Goal: Information Seeking & Learning: Learn about a topic

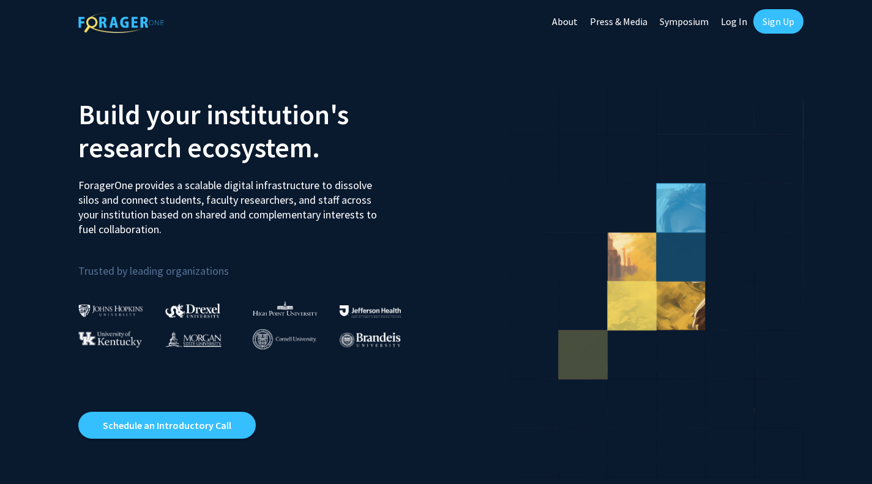
click at [780, 27] on link "Sign Up" at bounding box center [778, 21] width 50 height 24
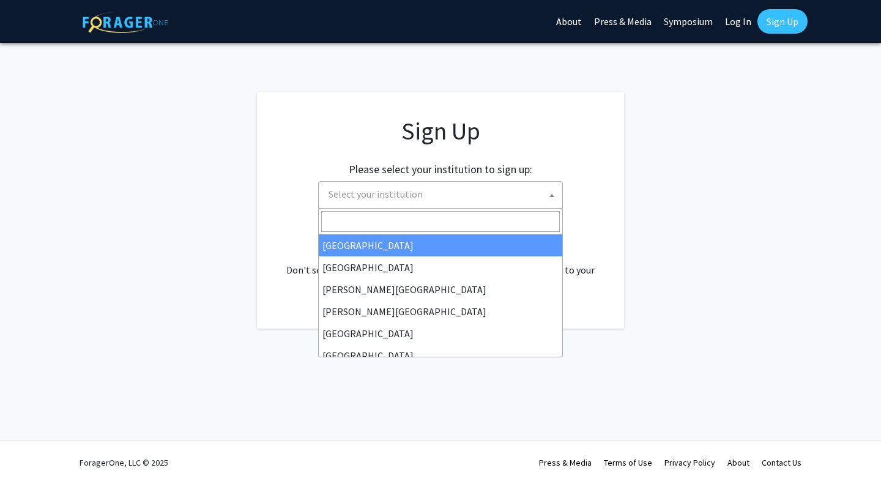
click at [543, 196] on span "Select your institution" at bounding box center [443, 194] width 239 height 25
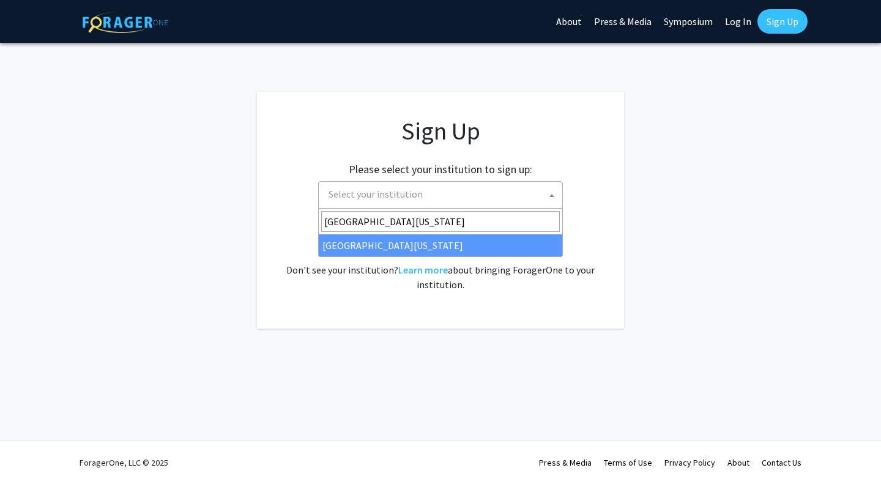
type input "university of missouri"
select select "33"
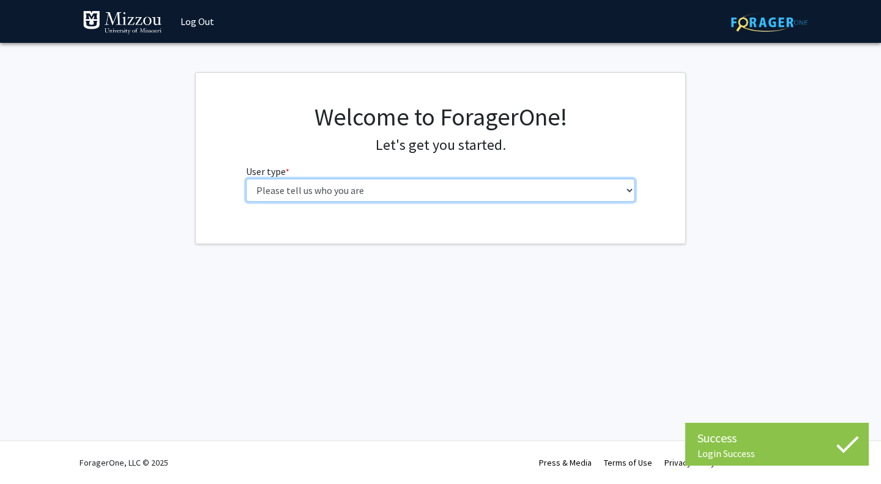
click at [562, 188] on select "Please tell us who you are Undergraduate Student Master's Student Doctoral Cand…" at bounding box center [441, 190] width 390 height 23
select select "1: undergrad"
click at [246, 179] on select "Please tell us who you are Undergraduate Student Master's Student Doctoral Cand…" at bounding box center [441, 190] width 390 height 23
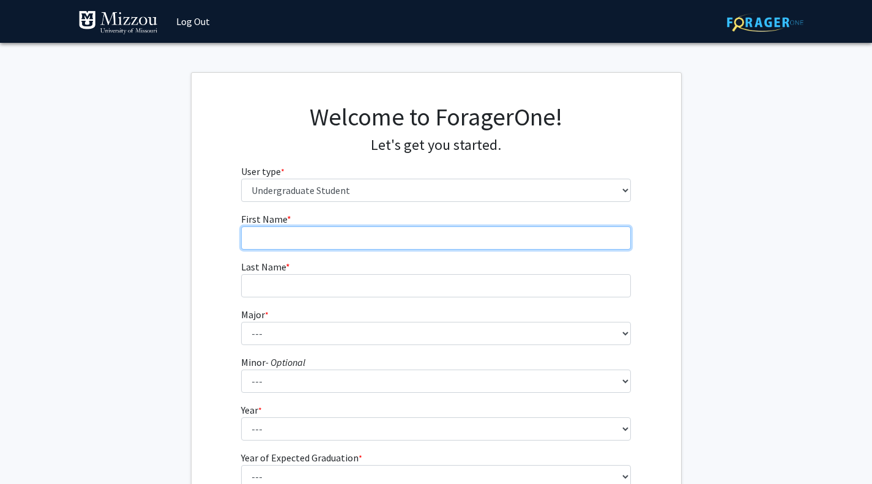
click at [510, 237] on input "First Name * required" at bounding box center [436, 237] width 390 height 23
type input "Maddy"
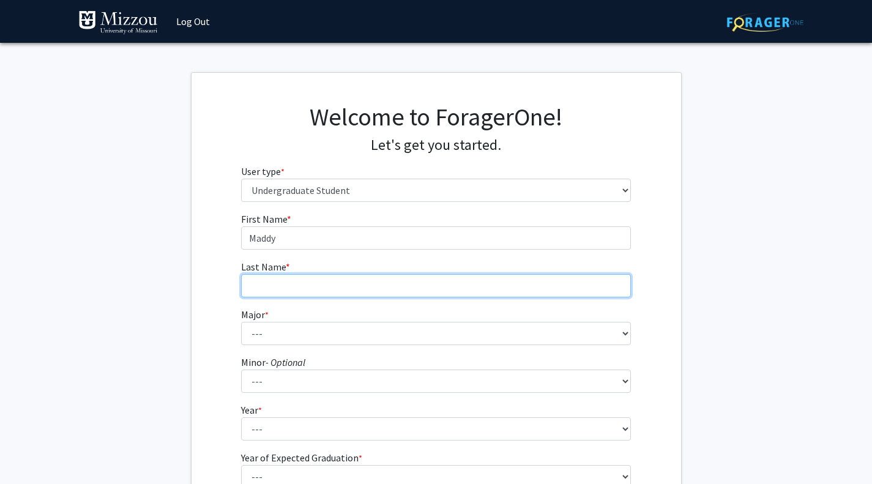
click at [493, 289] on input "Last Name * required" at bounding box center [436, 285] width 390 height 23
type input "[PERSON_NAME]"
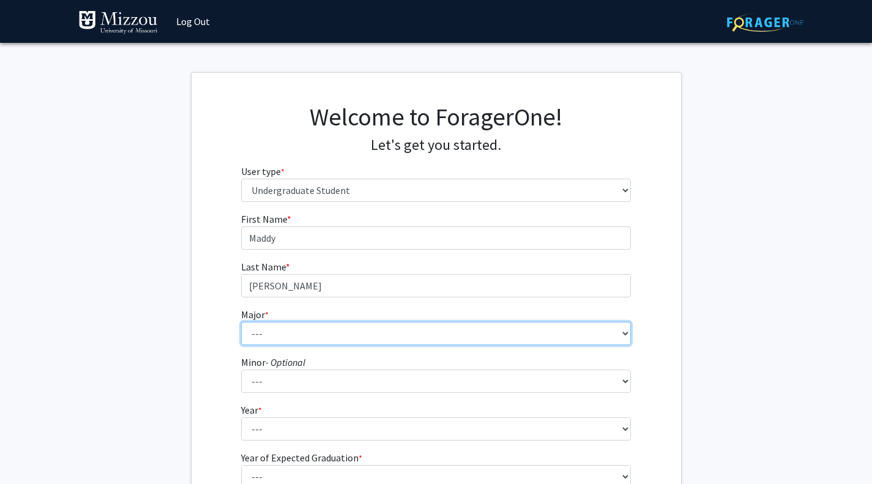
click at [495, 322] on select "--- Agribusiness Management Agricultural Education Agricultural Education: Comm…" at bounding box center [436, 333] width 390 height 23
select select "134: 2627"
click at [241, 322] on select "--- Agribusiness Management Agricultural Education Agricultural Education: Comm…" at bounding box center [436, 333] width 390 height 23
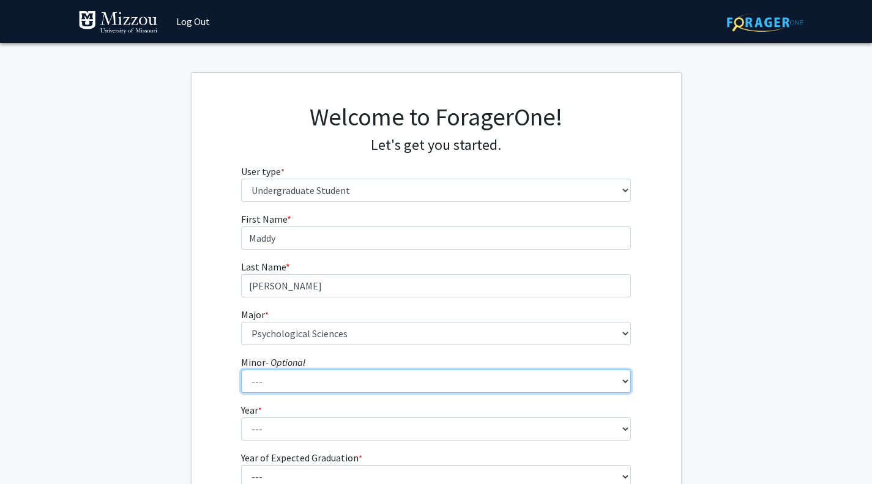
click at [471, 375] on select "--- Accountancy Aerospace Engineering Aerospace Studies Agribusiness Management…" at bounding box center [436, 381] width 390 height 23
select select "50: 2006"
click at [241, 370] on select "--- Accountancy Aerospace Engineering Aerospace Studies Agribusiness Management…" at bounding box center [436, 381] width 390 height 23
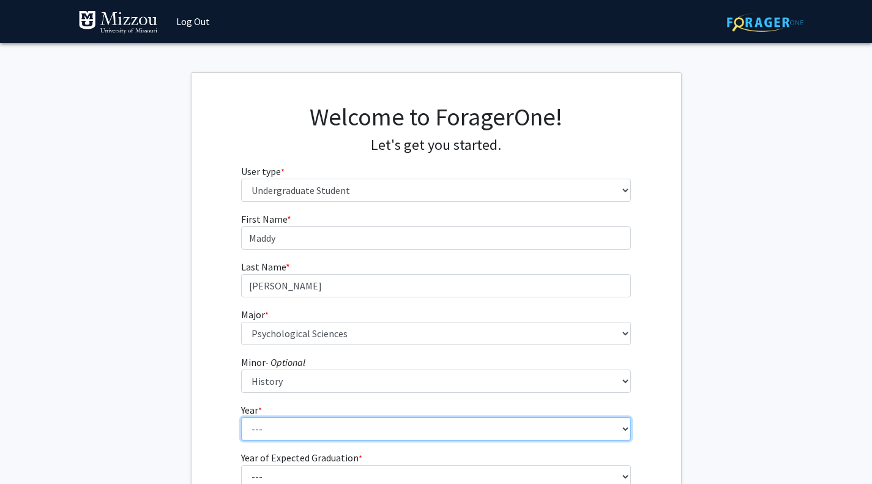
click at [480, 430] on select "--- First-year Sophomore Junior Senior Postbaccalaureate Certificate" at bounding box center [436, 428] width 390 height 23
select select "2: sophomore"
click at [241, 417] on select "--- First-year Sophomore Junior Senior Postbaccalaureate Certificate" at bounding box center [436, 428] width 390 height 23
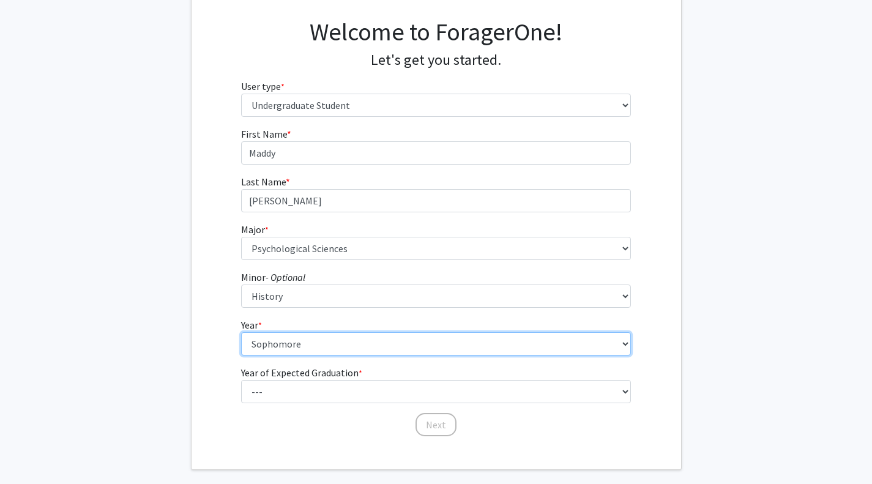
scroll to position [142, 0]
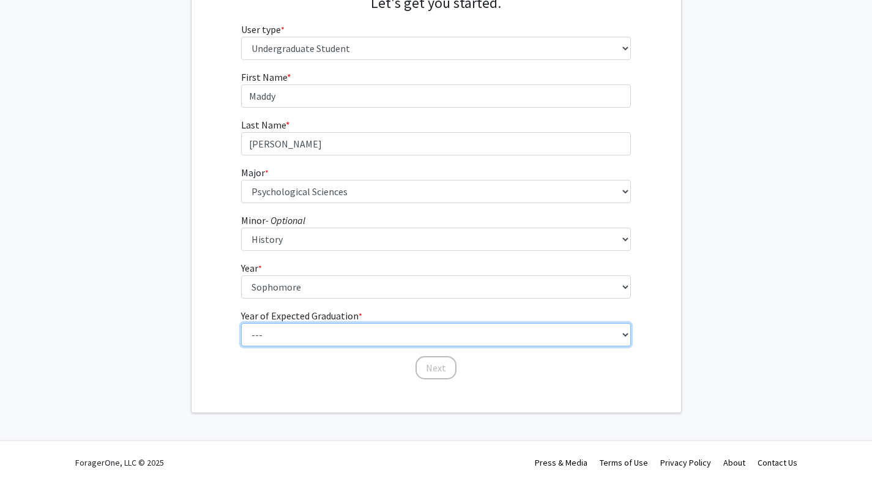
click at [318, 335] on select "--- 2025 2026 2027 2028 2029 2030 2031 2032 2033 2034" at bounding box center [436, 334] width 390 height 23
select select "4: 2028"
click at [241, 323] on select "--- 2025 2026 2027 2028 2029 2030 2031 2032 2033 2034" at bounding box center [436, 334] width 390 height 23
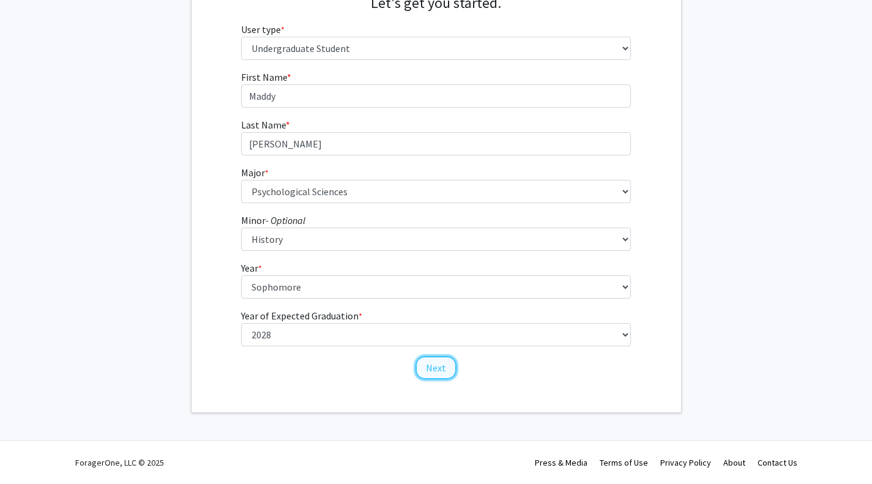
click at [438, 372] on button "Next" at bounding box center [435, 367] width 41 height 23
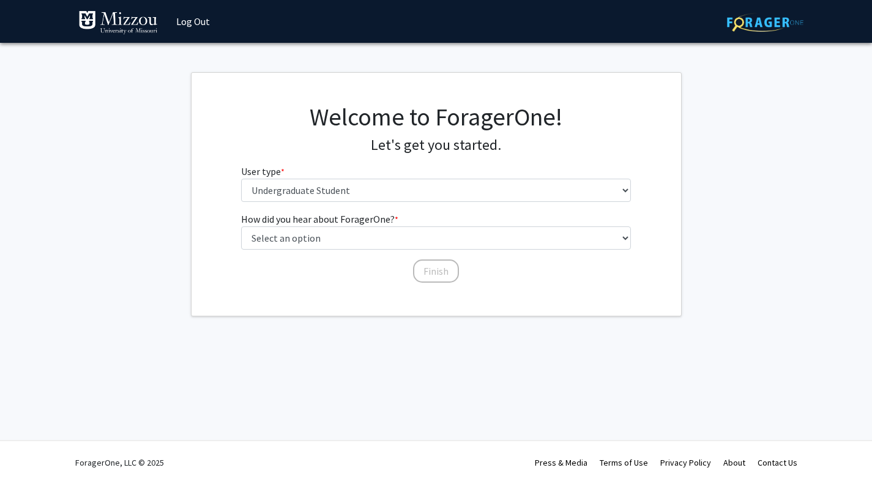
scroll to position [0, 0]
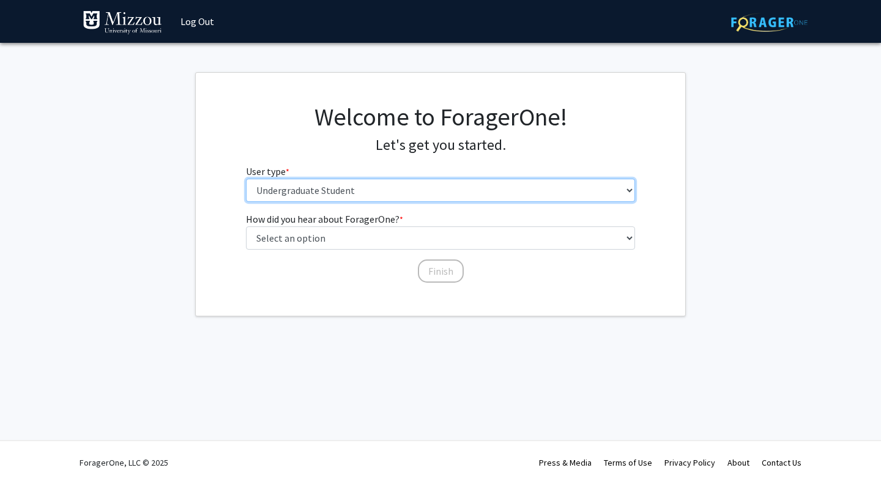
click at [357, 192] on select "Please tell us who you are Undergraduate Student Master's Student Doctoral Cand…" at bounding box center [441, 190] width 390 height 23
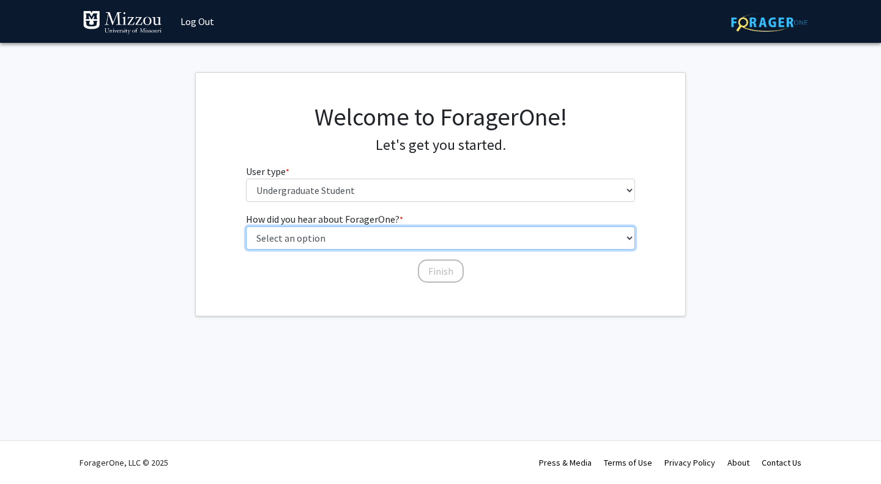
click at [373, 237] on select "Select an option Peer/student recommendation Faculty/staff recommendation Unive…" at bounding box center [441, 237] width 390 height 23
select select "2: faculty_recommendation"
click at [246, 226] on select "Select an option Peer/student recommendation Faculty/staff recommendation Unive…" at bounding box center [441, 237] width 390 height 23
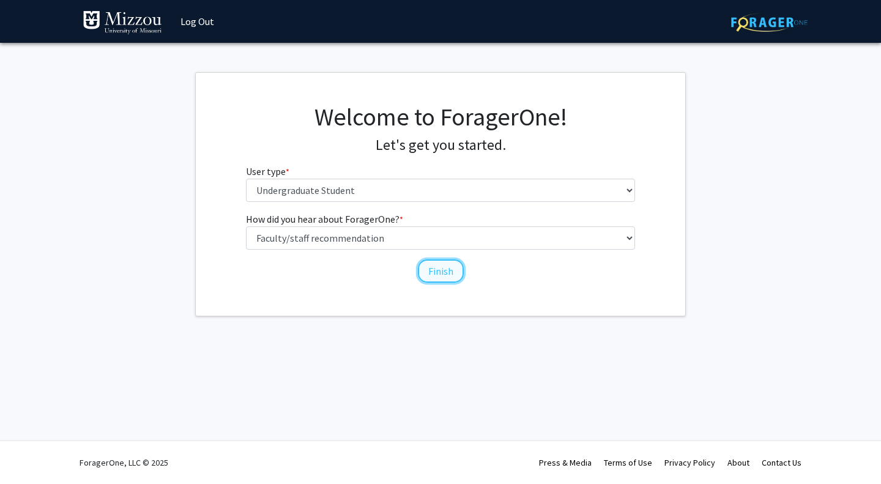
click at [434, 271] on button "Finish" at bounding box center [441, 270] width 46 height 23
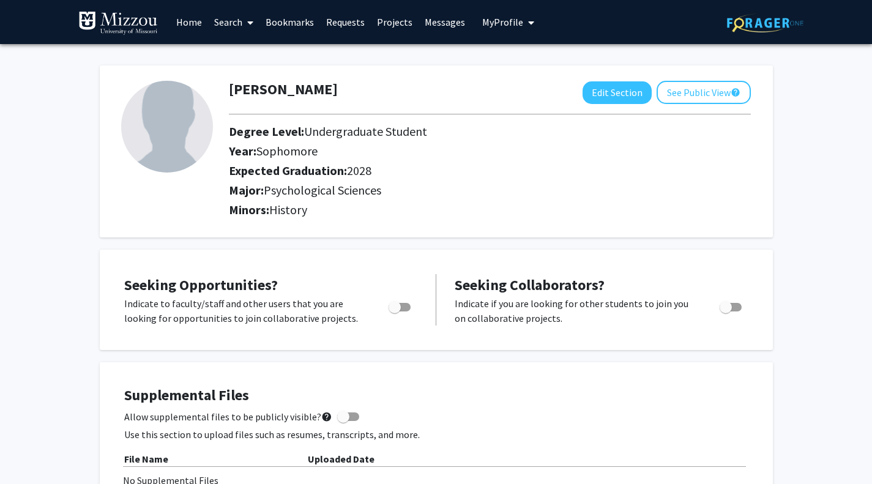
click at [237, 27] on link "Search" at bounding box center [233, 22] width 51 height 43
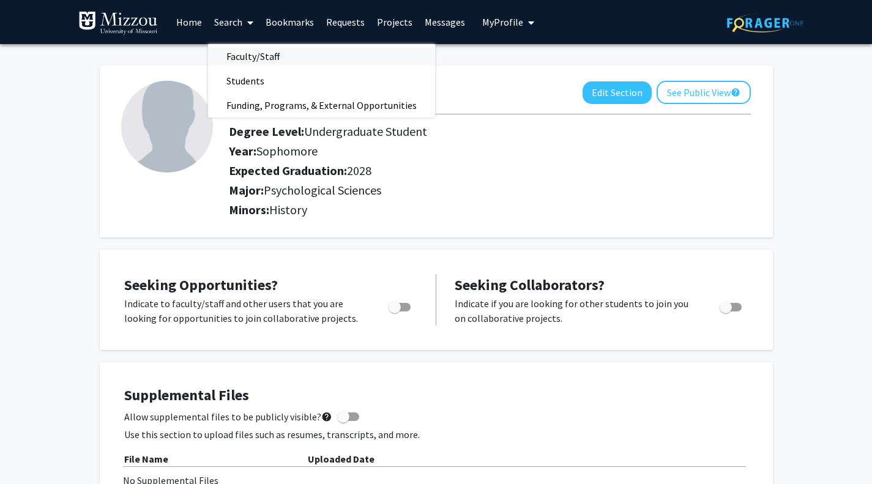
click at [259, 56] on span "Faculty/Staff" at bounding box center [253, 56] width 90 height 24
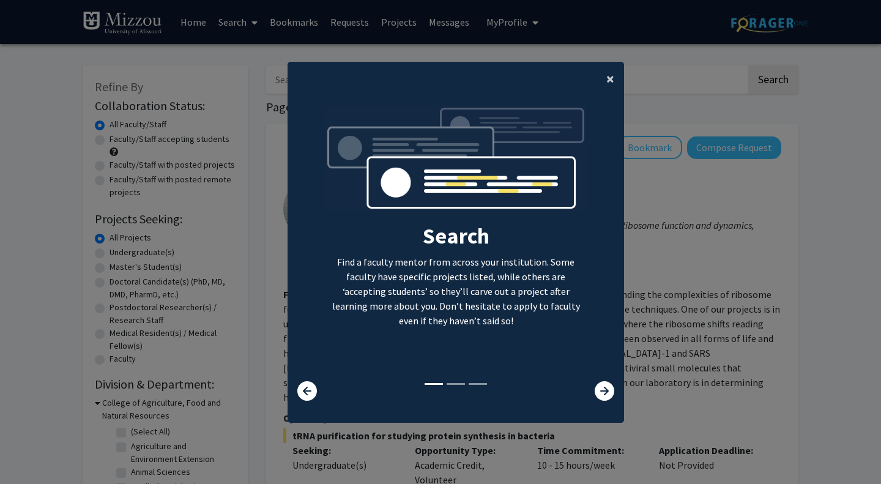
click at [609, 81] on button "×" at bounding box center [611, 79] width 28 height 34
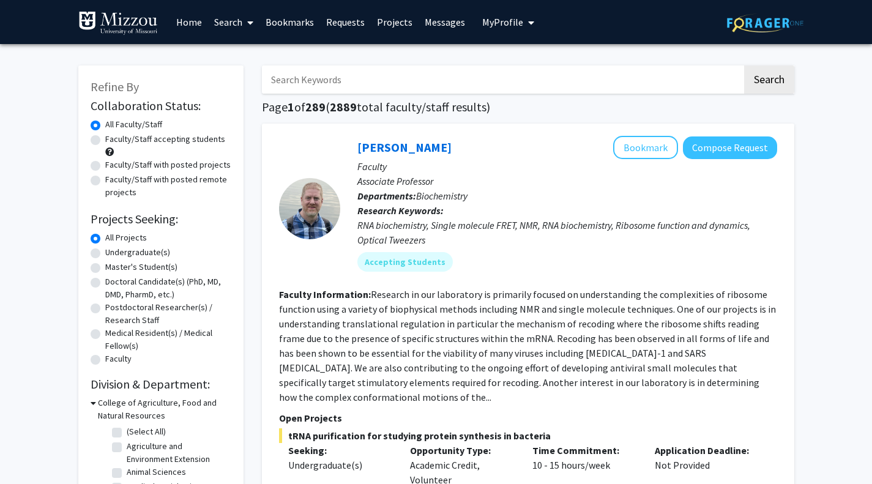
click at [105, 255] on label "Undergraduate(s)" at bounding box center [137, 252] width 65 height 13
click at [105, 254] on input "Undergraduate(s)" at bounding box center [109, 250] width 8 height 8
radio input "true"
click at [105, 143] on label "Faculty/Staff accepting students" at bounding box center [165, 139] width 120 height 13
click at [105, 141] on input "Faculty/Staff accepting students" at bounding box center [109, 137] width 8 height 8
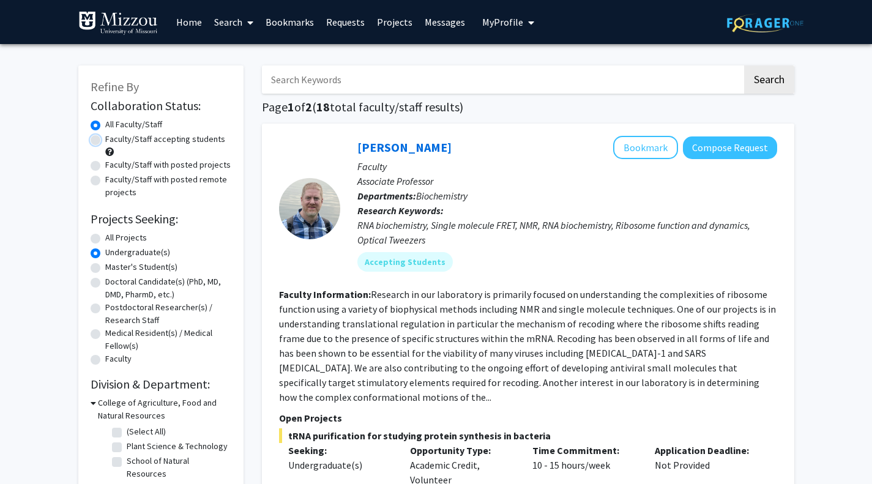
radio input "true"
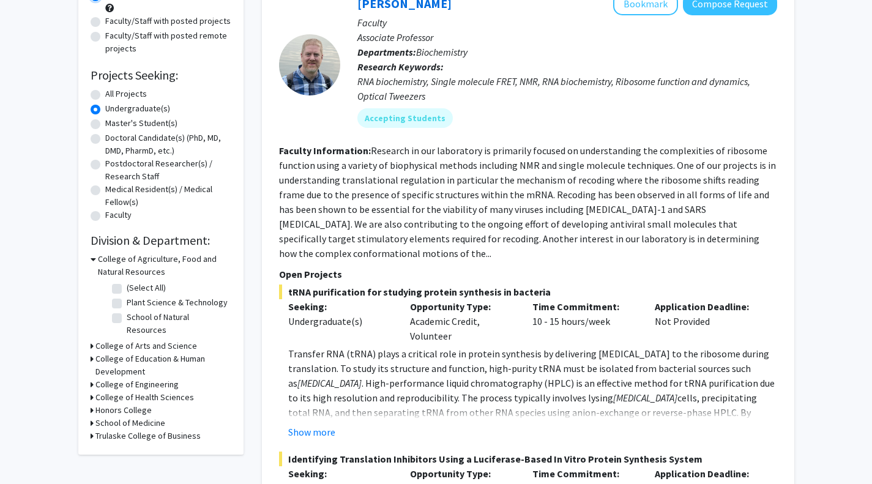
scroll to position [142, 0]
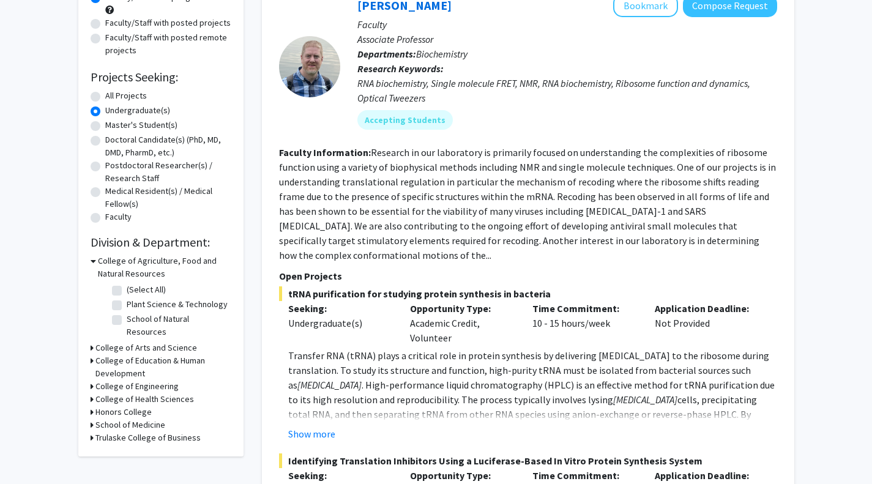
click at [91, 341] on icon at bounding box center [92, 347] width 3 height 13
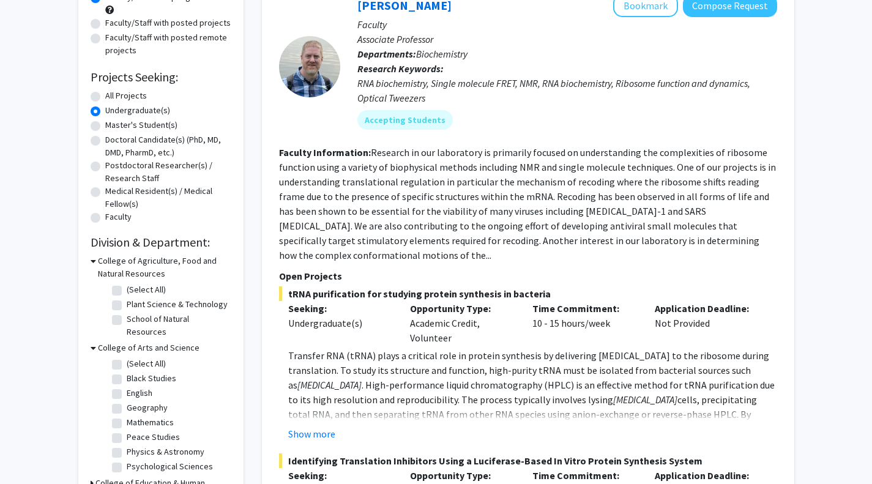
click at [127, 460] on label "Psychological Sciences" at bounding box center [170, 466] width 86 height 13
click at [127, 460] on input "Psychological Sciences" at bounding box center [131, 464] width 8 height 8
checkbox input "true"
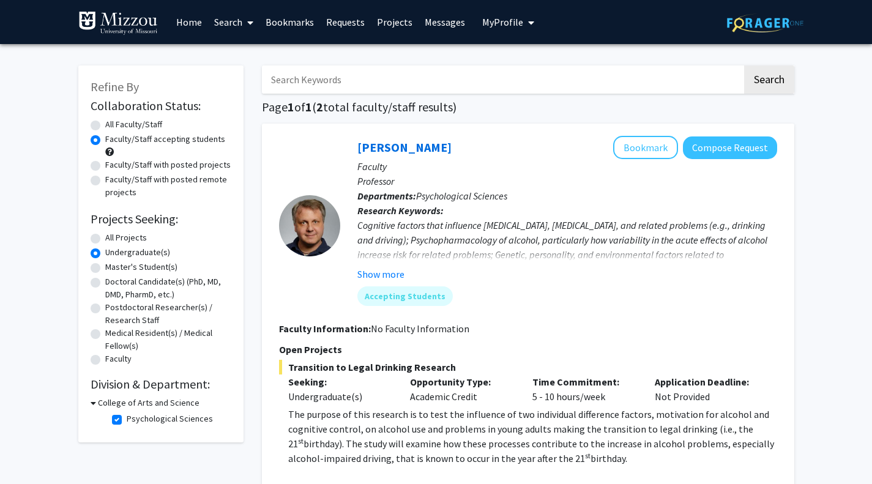
scroll to position [2, 0]
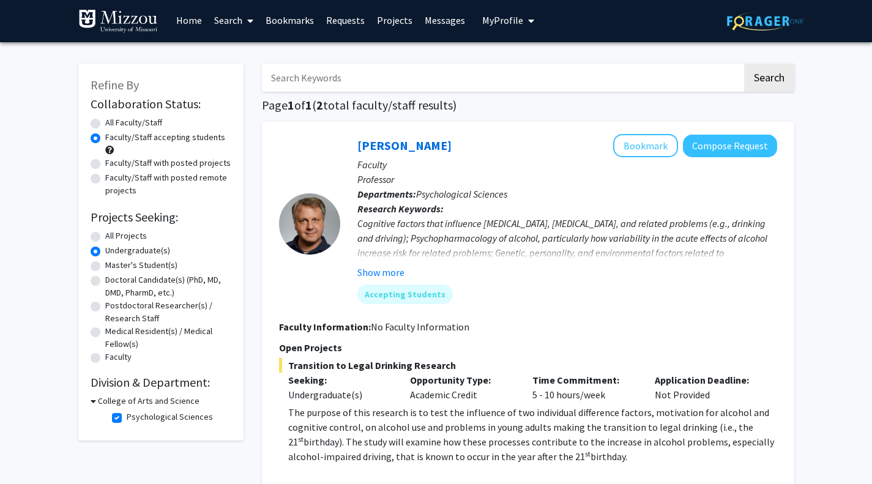
click at [93, 400] on icon at bounding box center [94, 401] width 6 height 13
click at [92, 403] on icon at bounding box center [92, 401] width 3 height 13
click at [648, 146] on button "Bookmark" at bounding box center [645, 145] width 65 height 23
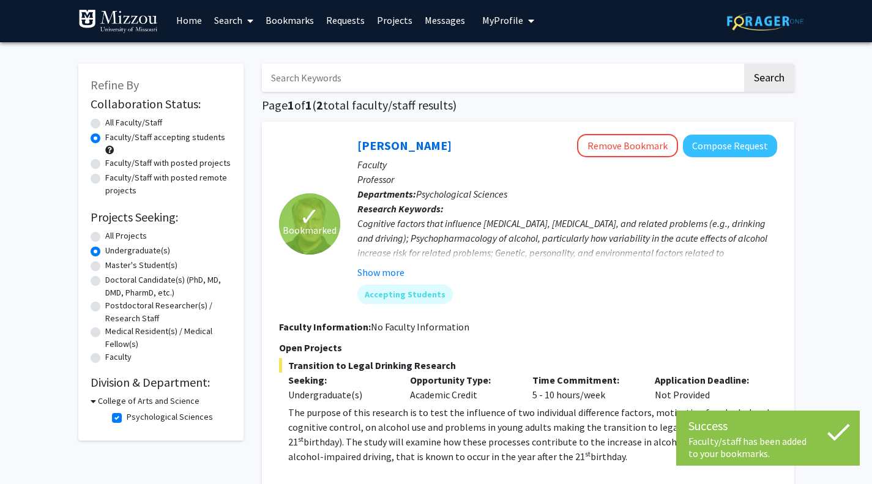
click at [105, 165] on label "Faculty/Staff with posted projects" at bounding box center [167, 163] width 125 height 13
click at [105, 165] on input "Faculty/Staff with posted projects" at bounding box center [109, 161] width 8 height 8
radio input "true"
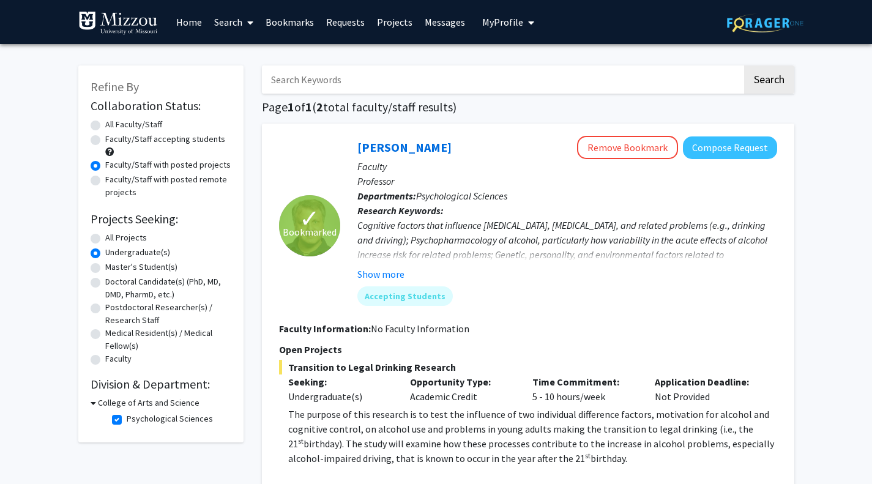
click at [89, 138] on div "Refine By Collaboration Status: Collaboration Status All Faculty/Staff Collabor…" at bounding box center [160, 253] width 165 height 377
click at [308, 83] on input "Search Keywords" at bounding box center [502, 79] width 480 height 28
type input "veterans"
click at [744, 65] on button "Search" at bounding box center [769, 79] width 50 height 28
radio input "true"
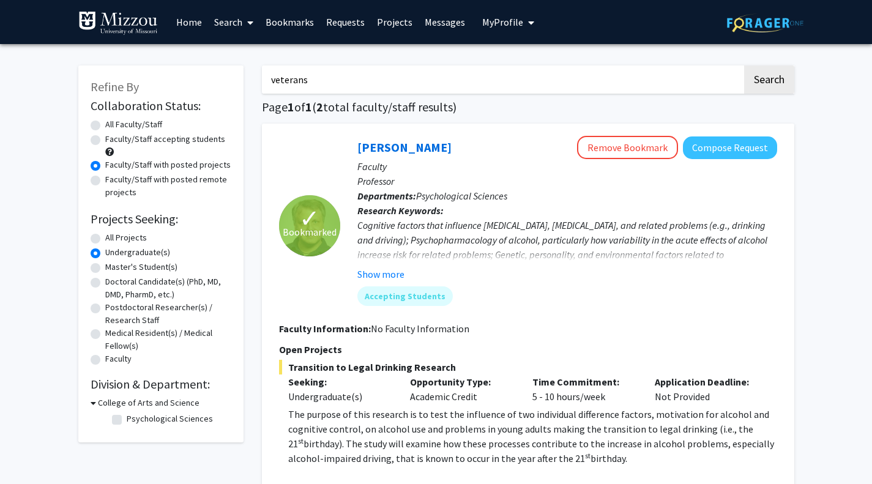
radio input "true"
checkbox input "false"
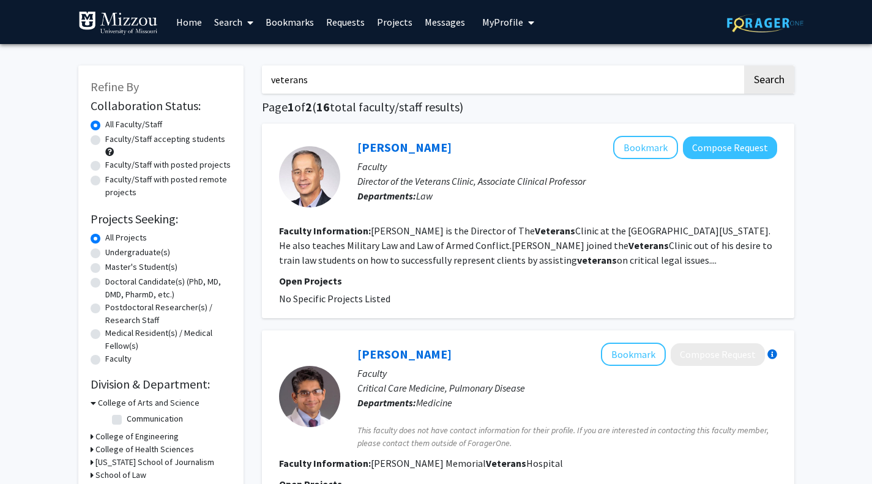
click at [105, 141] on label "Faculty/Staff accepting students" at bounding box center [165, 139] width 120 height 13
click at [105, 141] on input "Faculty/Staff accepting students" at bounding box center [109, 137] width 8 height 8
radio input "true"
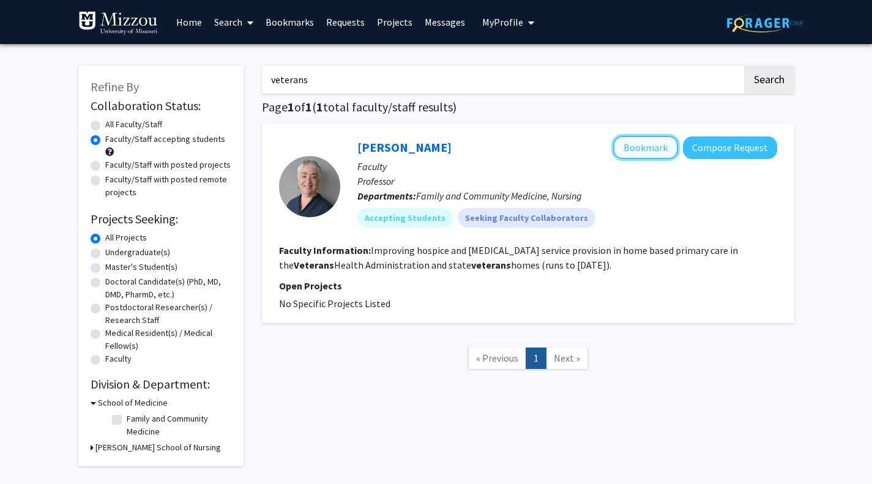
click at [631, 151] on button "Bookmark" at bounding box center [645, 147] width 65 height 23
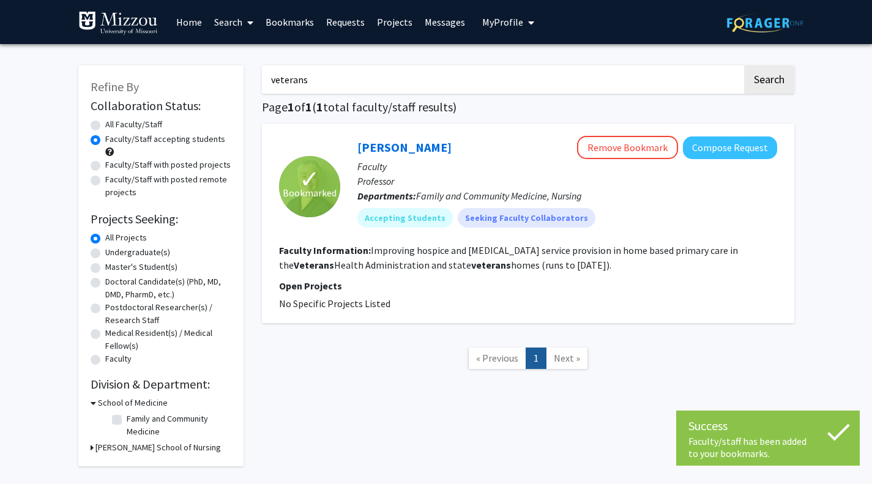
drag, startPoint x: 486, startPoint y: 69, endPoint x: 206, endPoint y: 75, distance: 279.7
click at [206, 75] on div "Refine By Collaboration Status: Collaboration Status All Faculty/Staff Collabor…" at bounding box center [436, 259] width 734 height 413
type input "[PERSON_NAME] [PERSON_NAME]"
click at [744, 65] on button "Search" at bounding box center [769, 79] width 50 height 28
radio input "true"
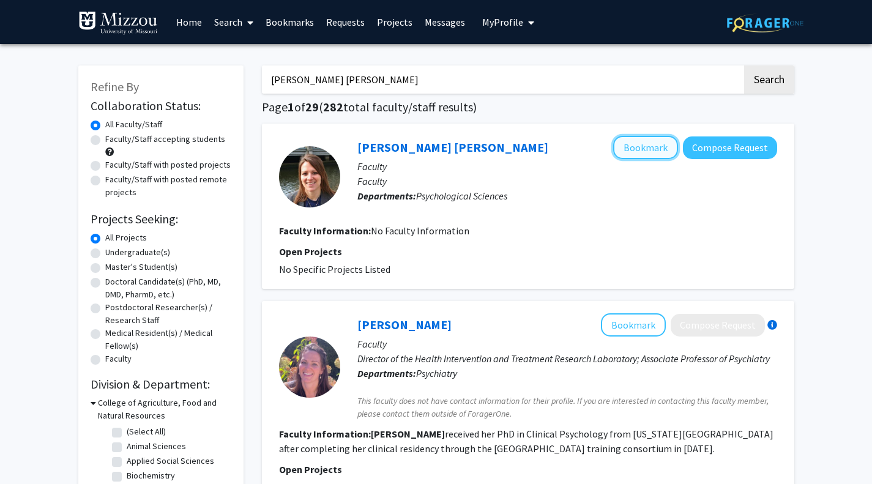
click at [628, 151] on button "Bookmark" at bounding box center [645, 147] width 65 height 23
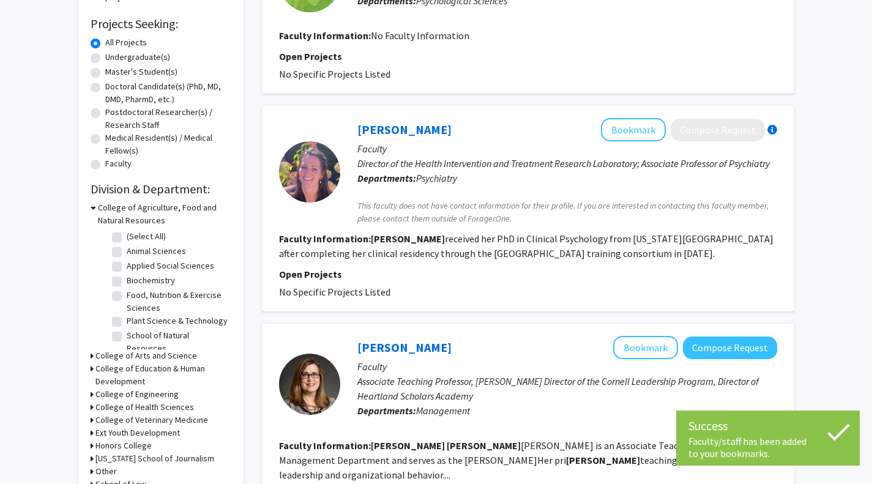
scroll to position [199, 0]
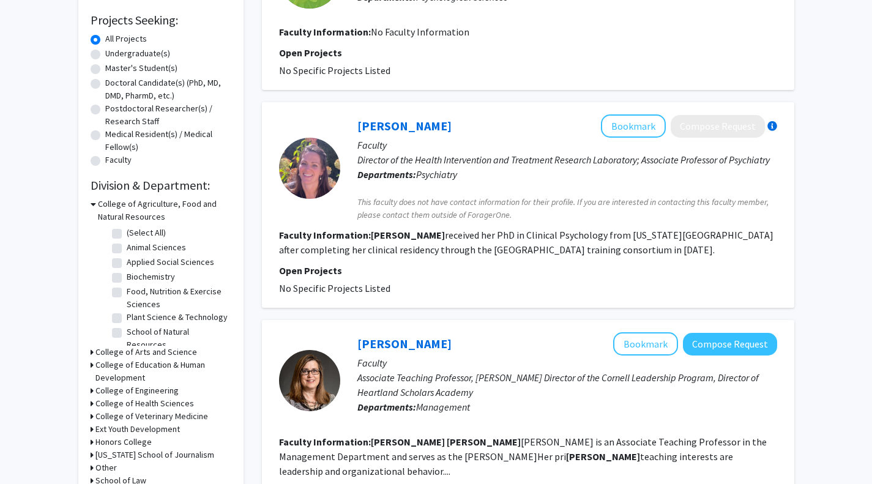
click at [91, 400] on icon at bounding box center [92, 403] width 3 height 13
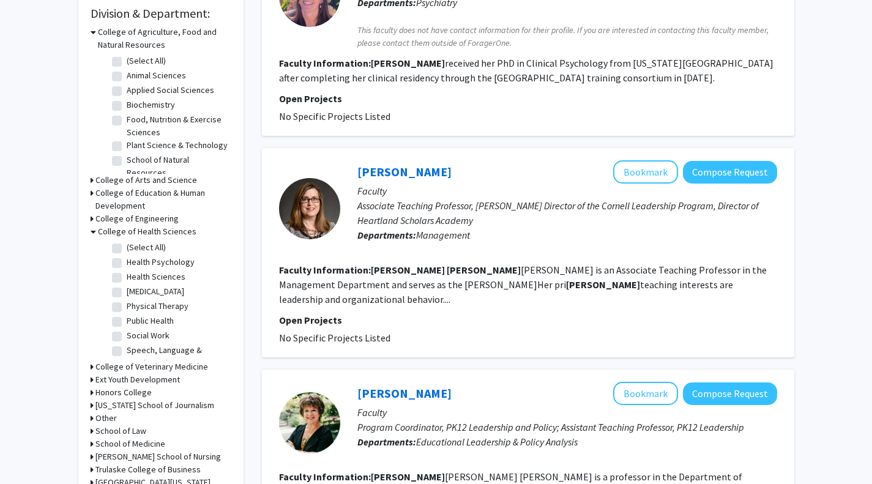
scroll to position [370, 0]
click at [127, 335] on label "Social Work" at bounding box center [148, 336] width 43 height 13
click at [127, 335] on input "Social Work" at bounding box center [131, 334] width 8 height 8
checkbox input "true"
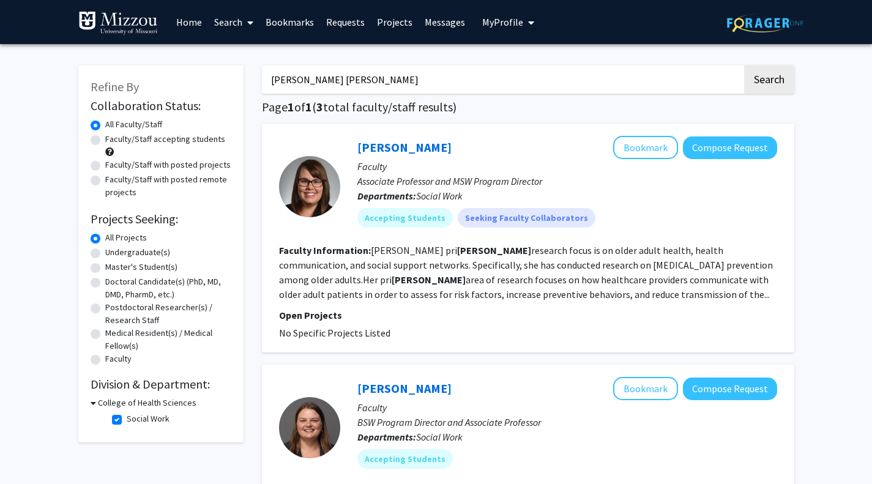
drag, startPoint x: 369, startPoint y: 76, endPoint x: 201, endPoint y: 75, distance: 167.7
click at [201, 75] on div "Refine By Collaboration Status: Collaboration Status All Faculty/Staff Collabor…" at bounding box center [436, 457] width 734 height 808
click at [105, 138] on label "Faculty/Staff accepting students" at bounding box center [165, 139] width 120 height 13
click at [105, 138] on input "Faculty/Staff accepting students" at bounding box center [109, 137] width 8 height 8
radio input "true"
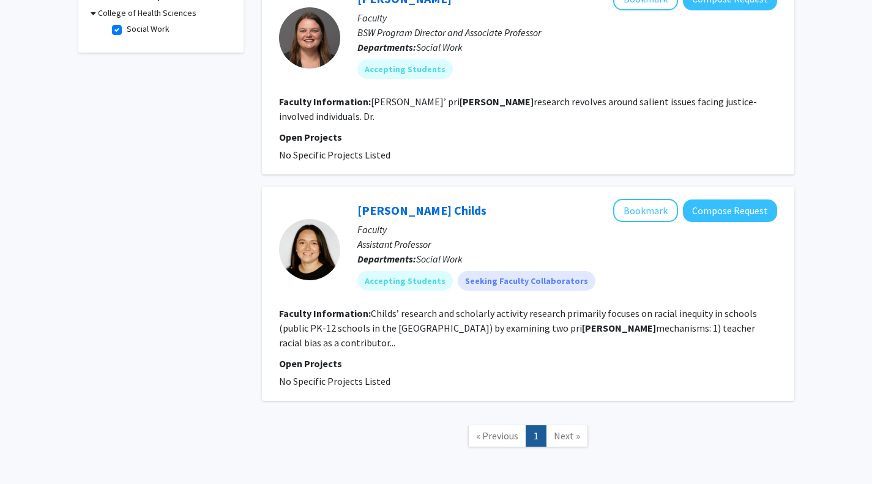
scroll to position [412, 0]
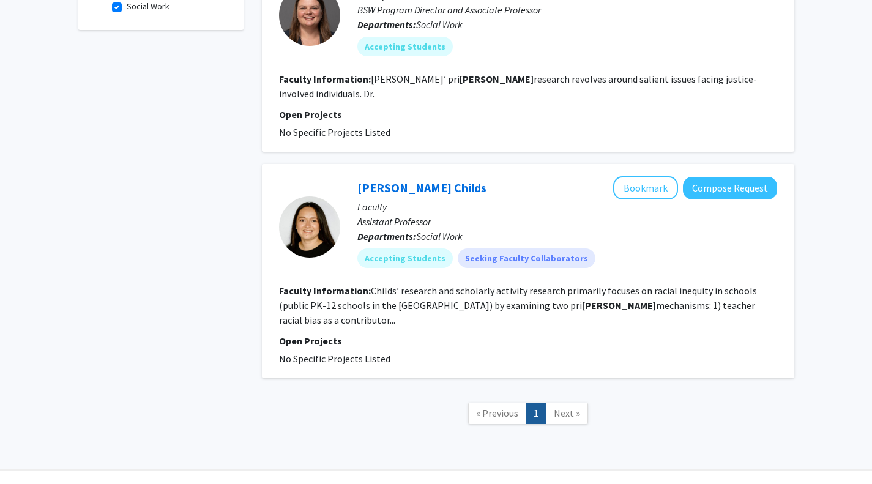
click at [571, 407] on span "Next »" at bounding box center [567, 413] width 26 height 12
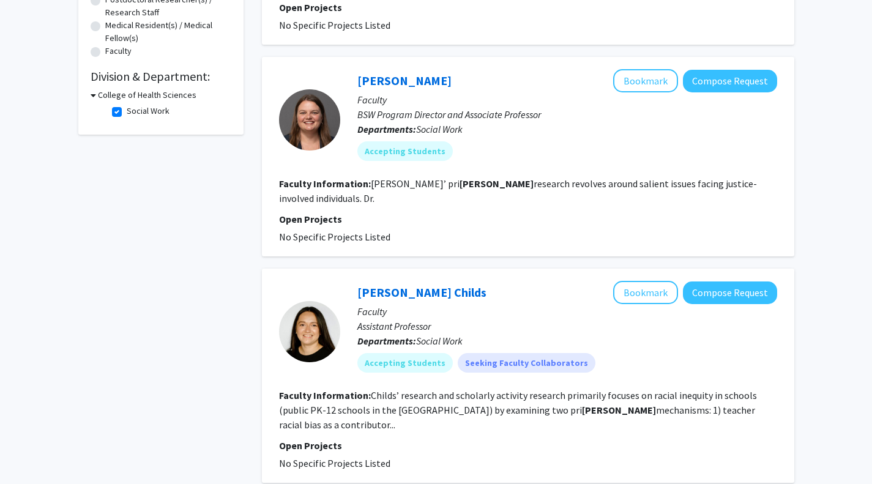
scroll to position [0, 0]
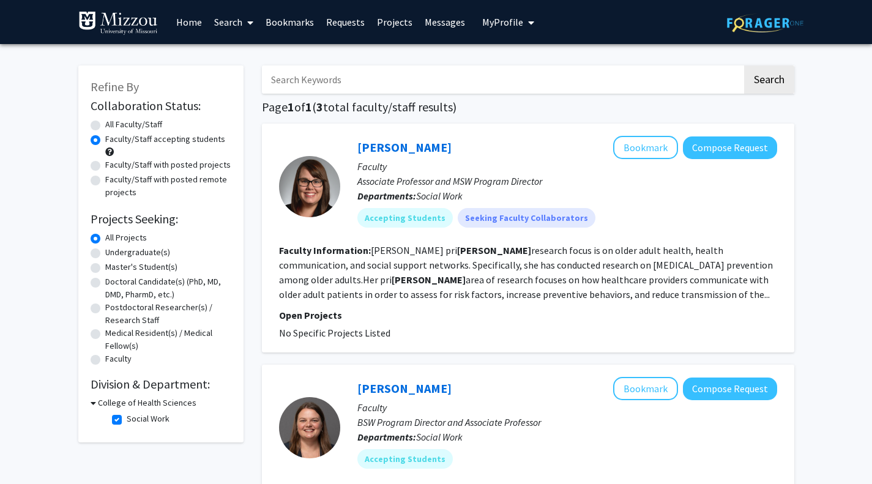
click at [95, 401] on icon at bounding box center [94, 403] width 6 height 13
click at [92, 403] on icon at bounding box center [92, 403] width 3 height 13
click at [92, 403] on icon at bounding box center [94, 403] width 6 height 13
click at [105, 124] on label "All Faculty/Staff" at bounding box center [133, 124] width 57 height 13
click at [105, 124] on input "All Faculty/Staff" at bounding box center [109, 122] width 8 height 8
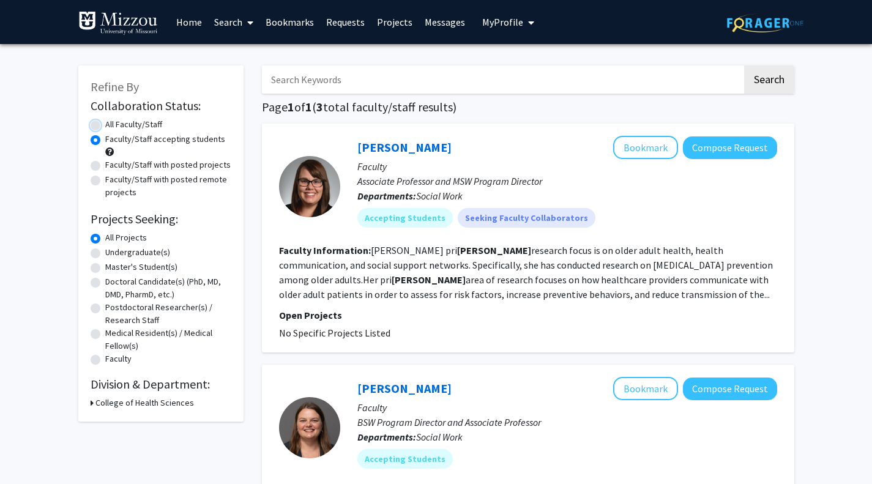
radio input "true"
click at [105, 141] on label "Faculty/Staff accepting students" at bounding box center [165, 139] width 120 height 13
click at [105, 141] on input "Faculty/Staff accepting students" at bounding box center [109, 137] width 8 height 8
radio input "true"
click at [105, 252] on label "Undergraduate(s)" at bounding box center [137, 252] width 65 height 13
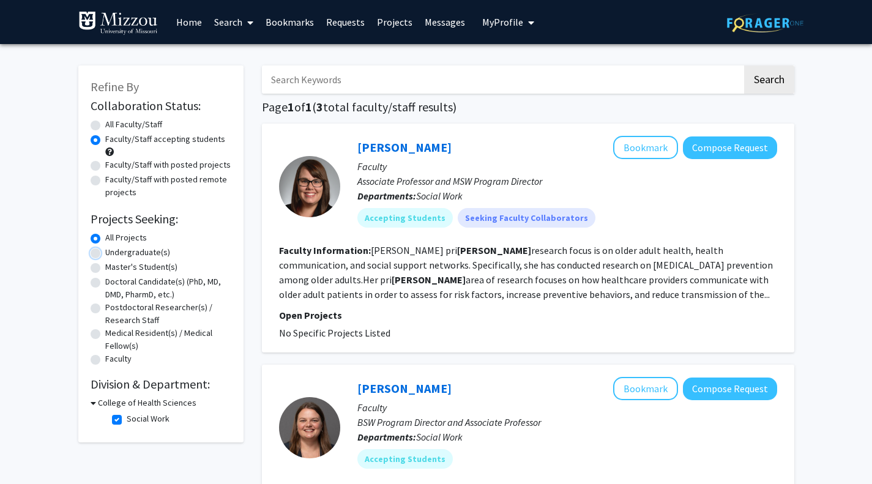
click at [105, 252] on input "Undergraduate(s)" at bounding box center [109, 250] width 8 height 8
radio input "true"
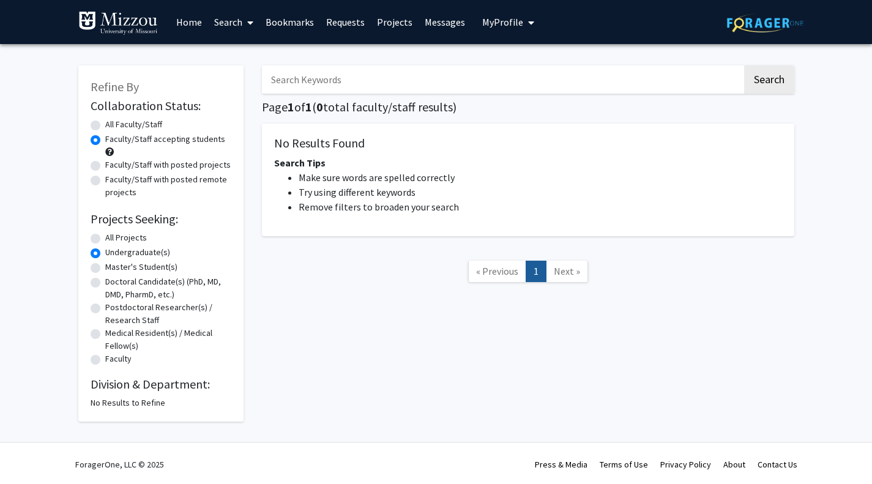
click at [105, 127] on label "All Faculty/Staff" at bounding box center [133, 124] width 57 height 13
click at [105, 126] on input "All Faculty/Staff" at bounding box center [109, 122] width 8 height 8
radio input "true"
click at [105, 237] on label "All Projects" at bounding box center [126, 237] width 42 height 13
click at [105, 237] on input "All Projects" at bounding box center [109, 235] width 8 height 8
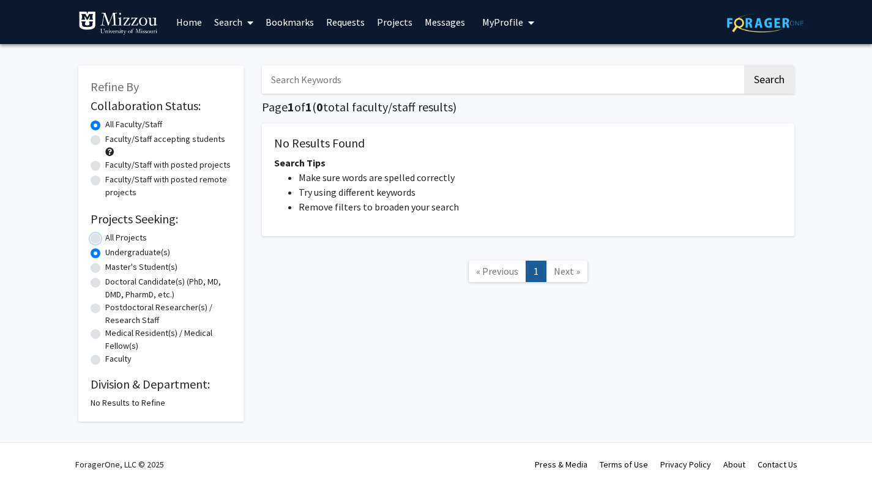
radio input "true"
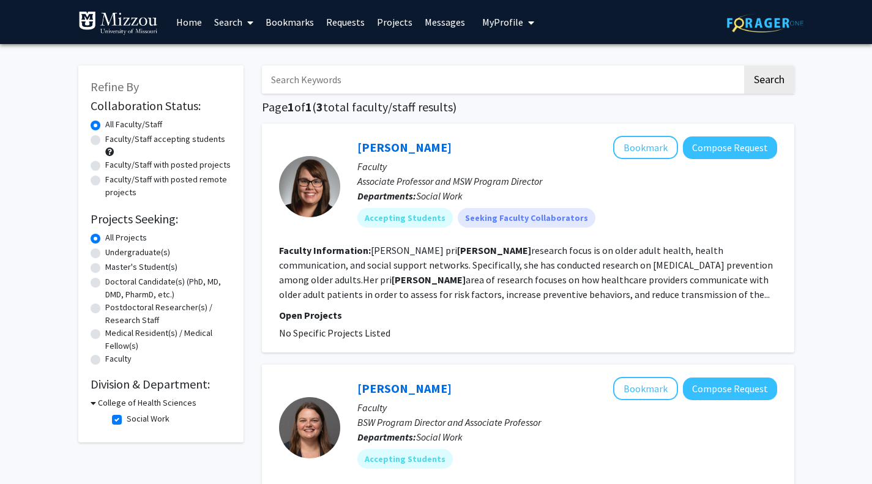
click at [127, 419] on label "Social Work" at bounding box center [148, 418] width 43 height 13
click at [127, 419] on input "Social Work" at bounding box center [131, 416] width 8 height 8
checkbox input "false"
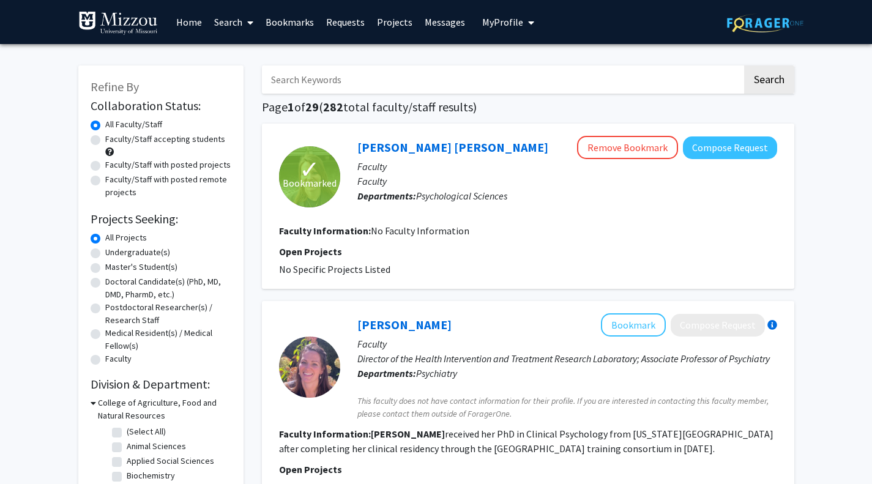
click at [268, 83] on input "Search Keywords" at bounding box center [502, 79] width 480 height 28
type input "military"
click at [769, 89] on button "Search" at bounding box center [769, 79] width 50 height 28
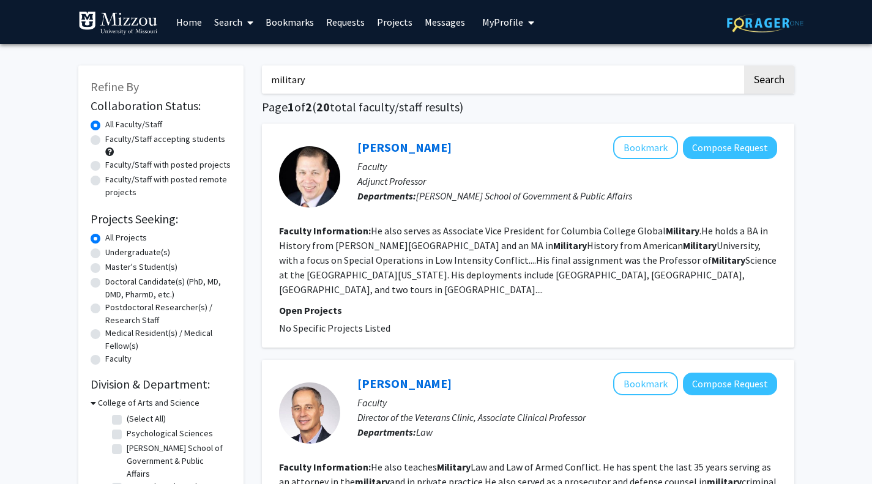
click at [105, 143] on label "Faculty/Staff accepting students" at bounding box center [165, 139] width 120 height 13
click at [105, 141] on input "Faculty/Staff accepting students" at bounding box center [109, 137] width 8 height 8
radio input "true"
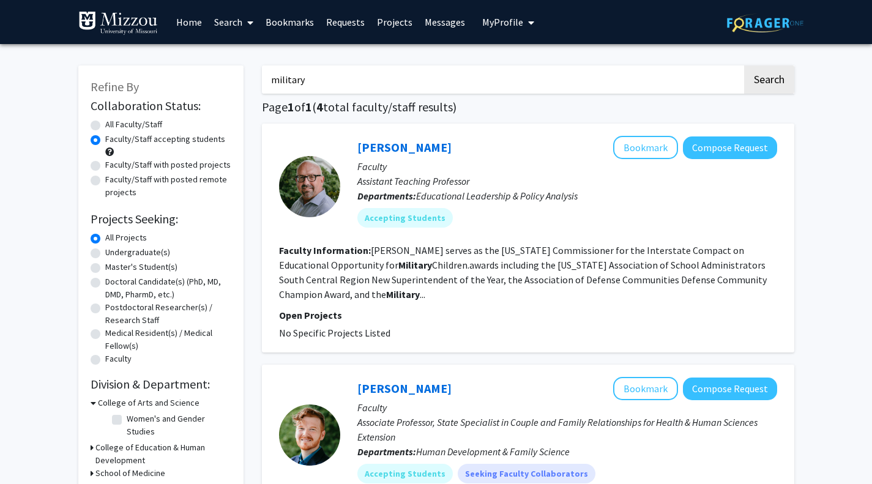
click at [105, 255] on label "Undergraduate(s)" at bounding box center [137, 252] width 65 height 13
click at [105, 254] on input "Undergraduate(s)" at bounding box center [109, 250] width 8 height 8
radio input "true"
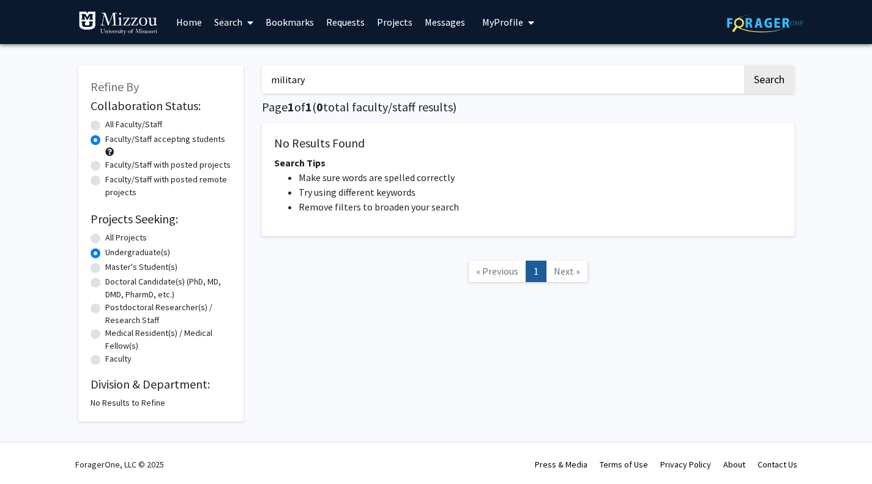
click at [105, 240] on label "All Projects" at bounding box center [126, 237] width 42 height 13
click at [105, 239] on input "All Projects" at bounding box center [109, 235] width 8 height 8
radio input "true"
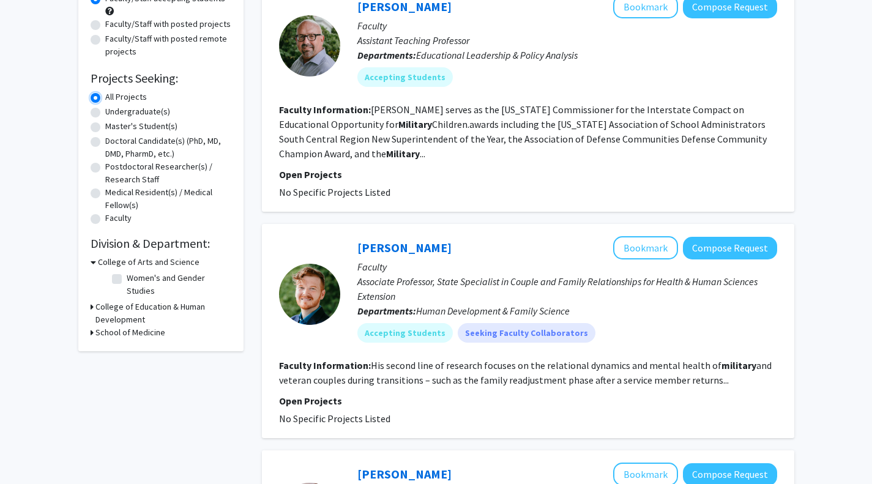
scroll to position [143, 0]
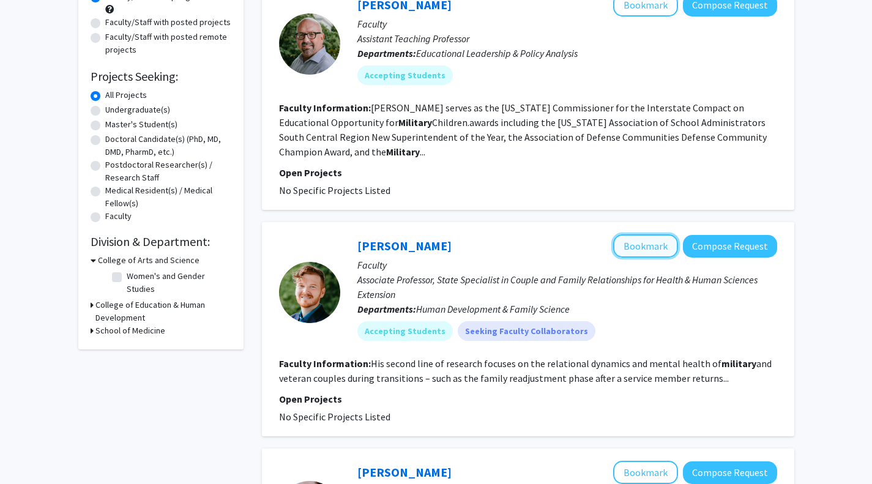
click at [641, 256] on button "Bookmark" at bounding box center [645, 245] width 65 height 23
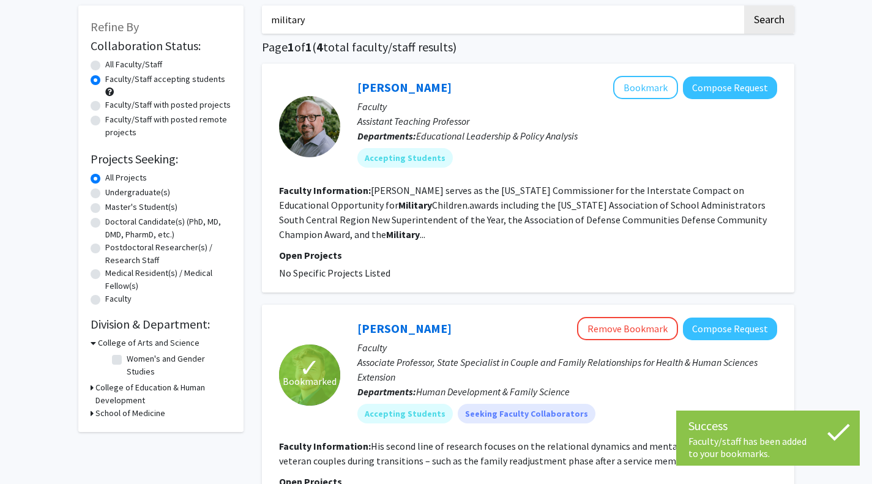
scroll to position [21, 0]
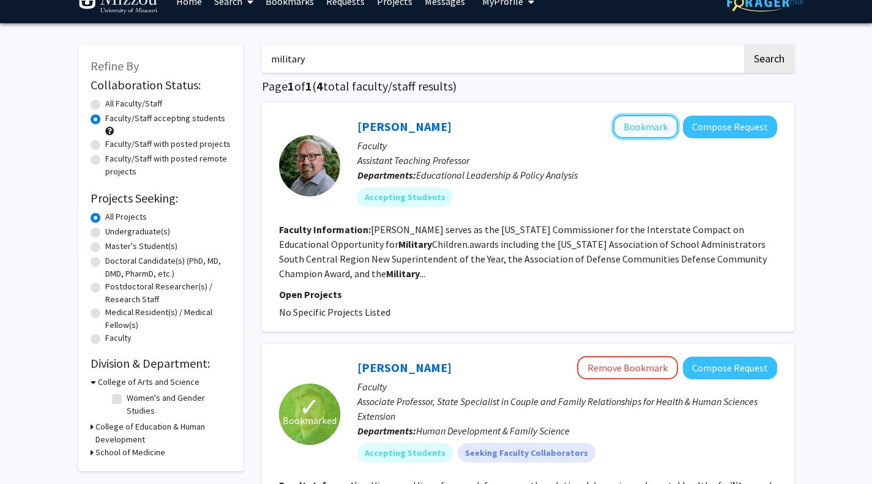
click at [619, 127] on button "Bookmark" at bounding box center [645, 126] width 65 height 23
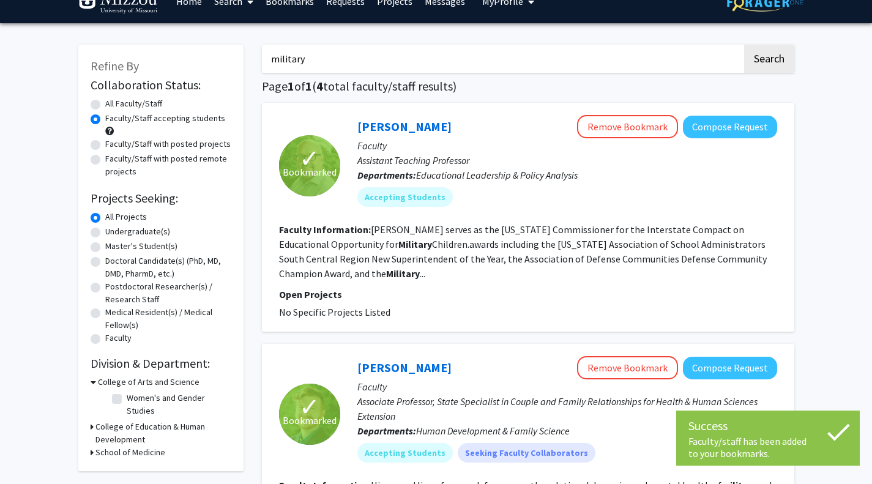
scroll to position [0, 0]
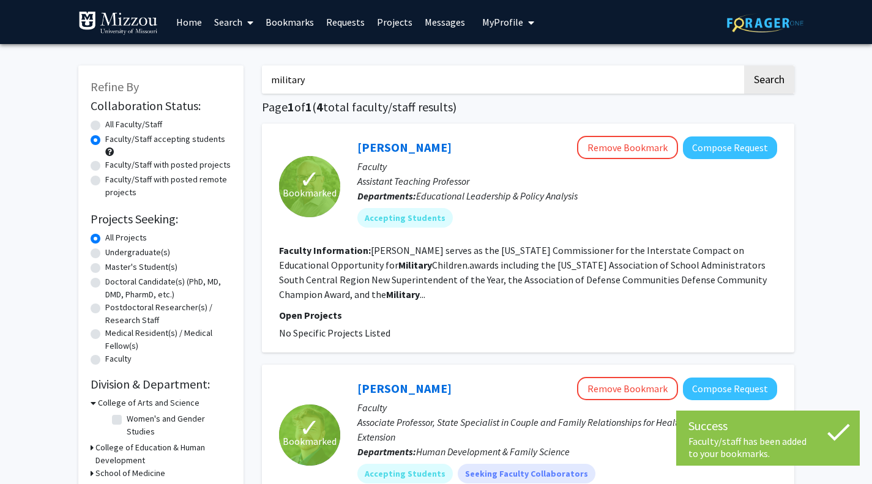
click at [392, 20] on link "Projects" at bounding box center [395, 22] width 48 height 43
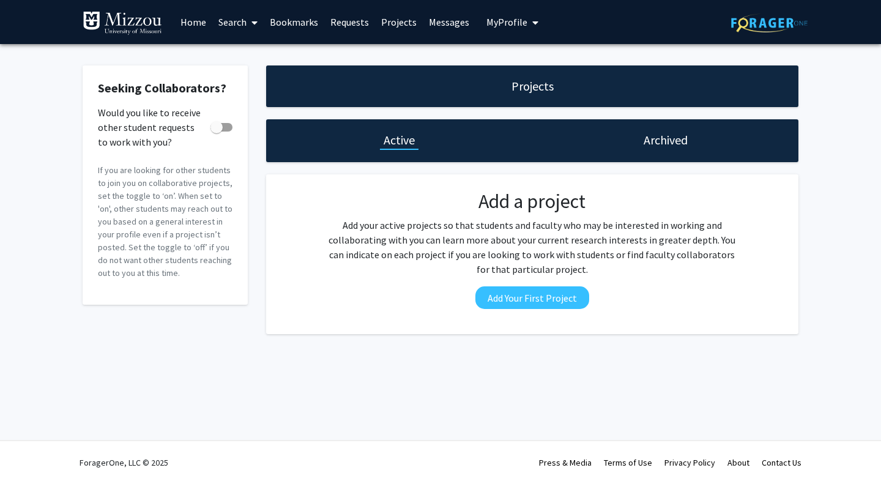
click at [235, 21] on link "Search" at bounding box center [237, 22] width 51 height 43
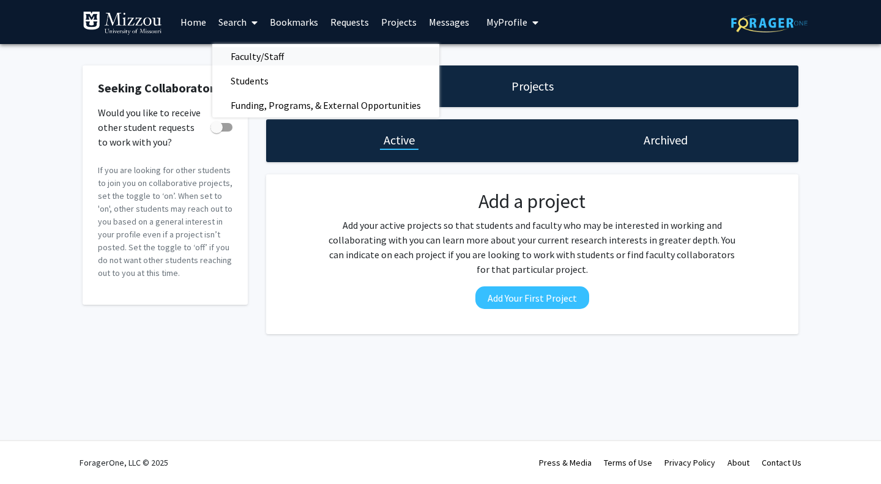
click at [251, 56] on span "Faculty/Staff" at bounding box center [257, 56] width 90 height 24
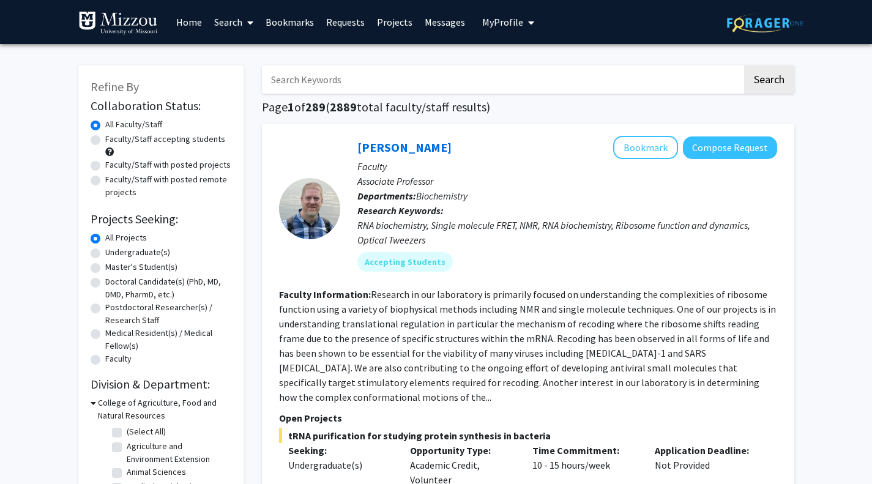
click at [105, 143] on label "Faculty/Staff accepting students" at bounding box center [165, 139] width 120 height 13
click at [105, 141] on input "Faculty/Staff accepting students" at bounding box center [109, 137] width 8 height 8
radio input "true"
click at [105, 251] on label "Undergraduate(s)" at bounding box center [137, 252] width 65 height 13
click at [105, 251] on input "Undergraduate(s)" at bounding box center [109, 250] width 8 height 8
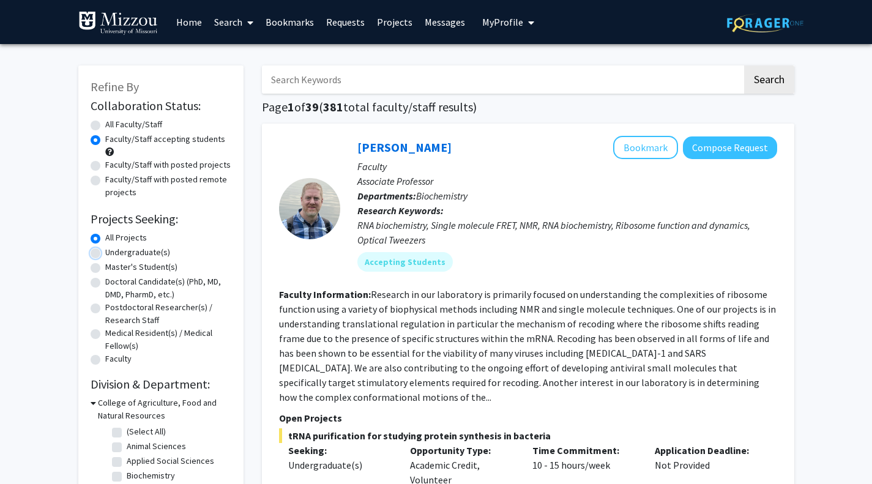
radio input "true"
